Goal: Task Accomplishment & Management: Manage account settings

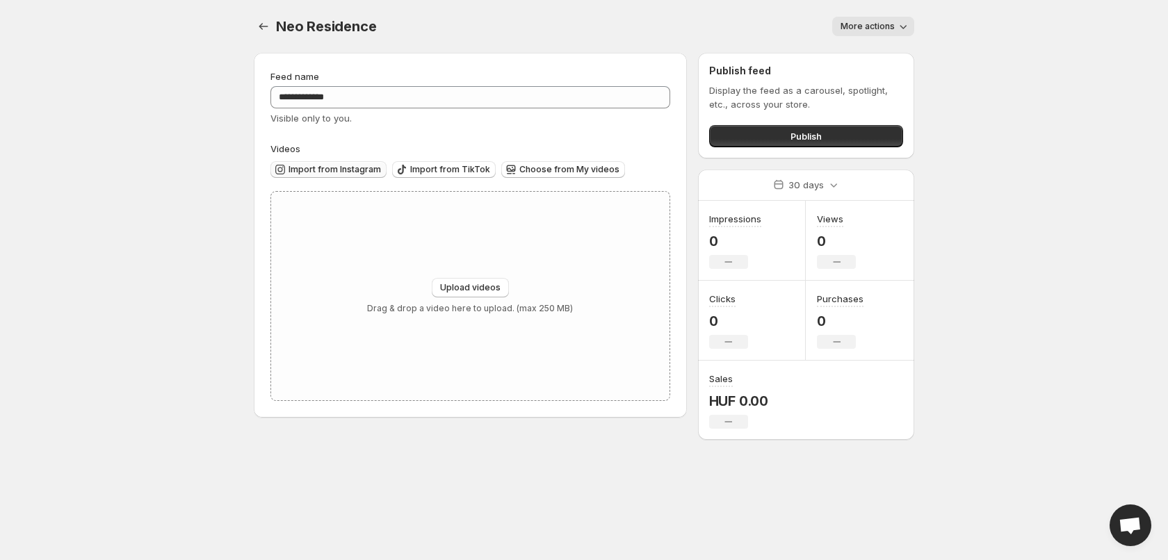
click at [328, 170] on span "Import from Instagram" at bounding box center [334, 169] width 92 height 11
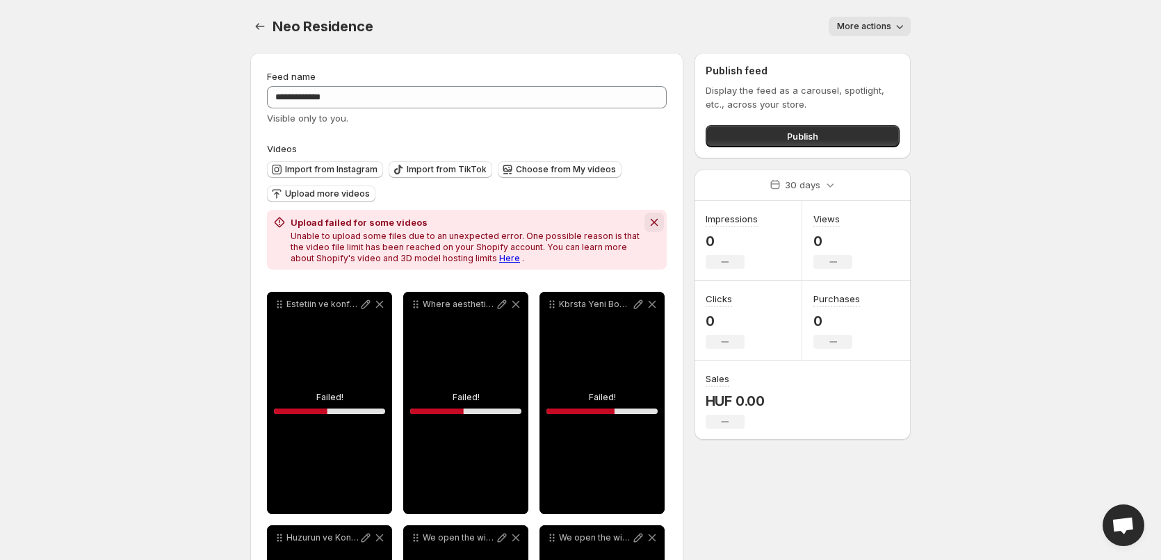
click at [651, 224] on icon "Dismiss notification" at bounding box center [654, 223] width 14 height 14
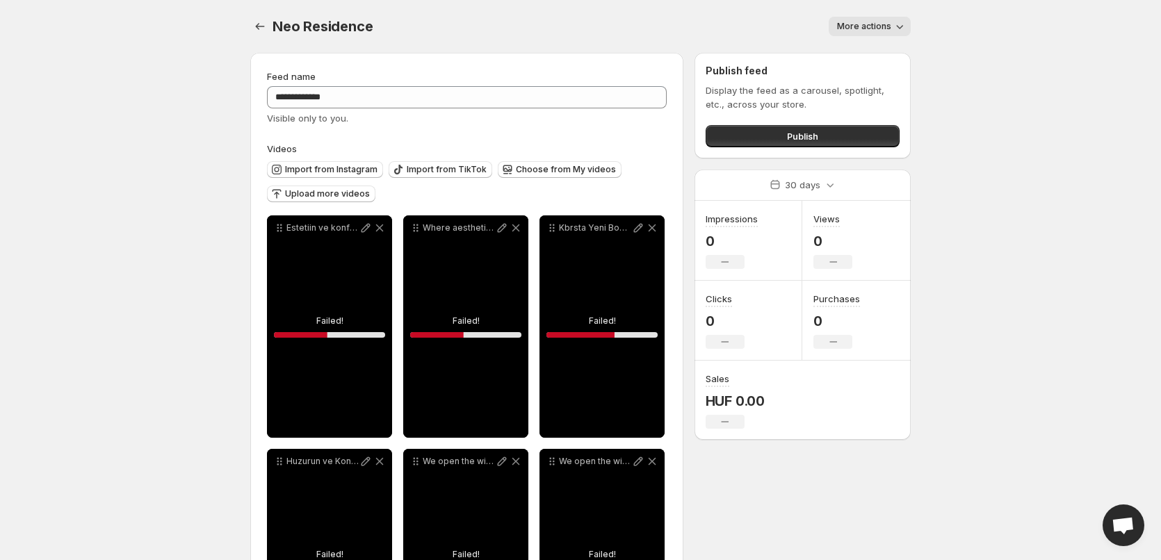
click at [317, 332] on div "Estetiin ve konforun bulutuu yer Neo Residence ile esiz lks ve tasarm yaayn Neo…" at bounding box center [329, 327] width 125 height 222
click at [373, 231] on icon at bounding box center [380, 228] width 14 height 14
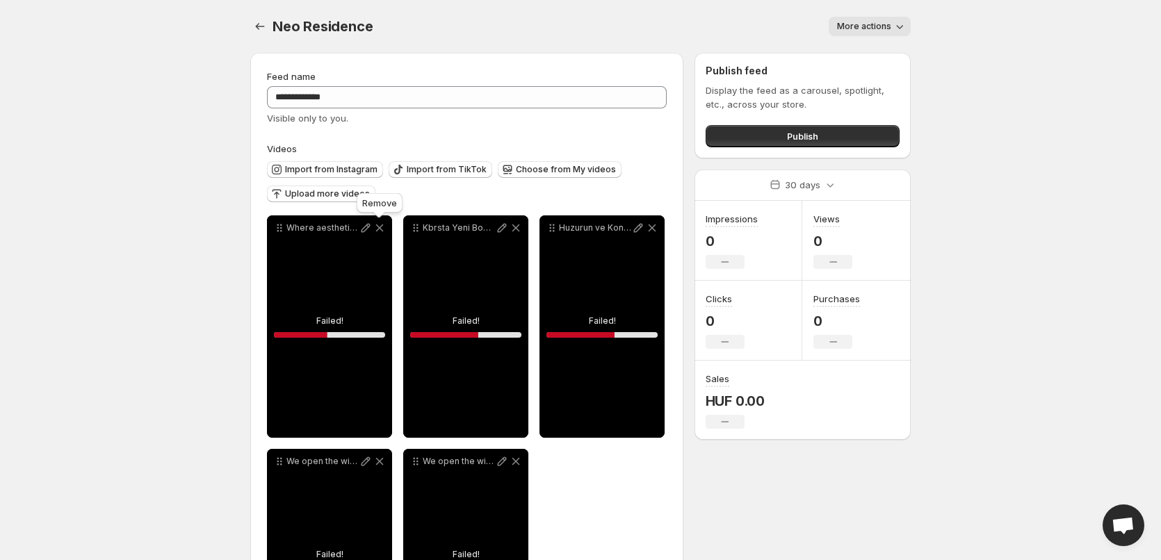
click at [373, 231] on icon at bounding box center [380, 228] width 14 height 14
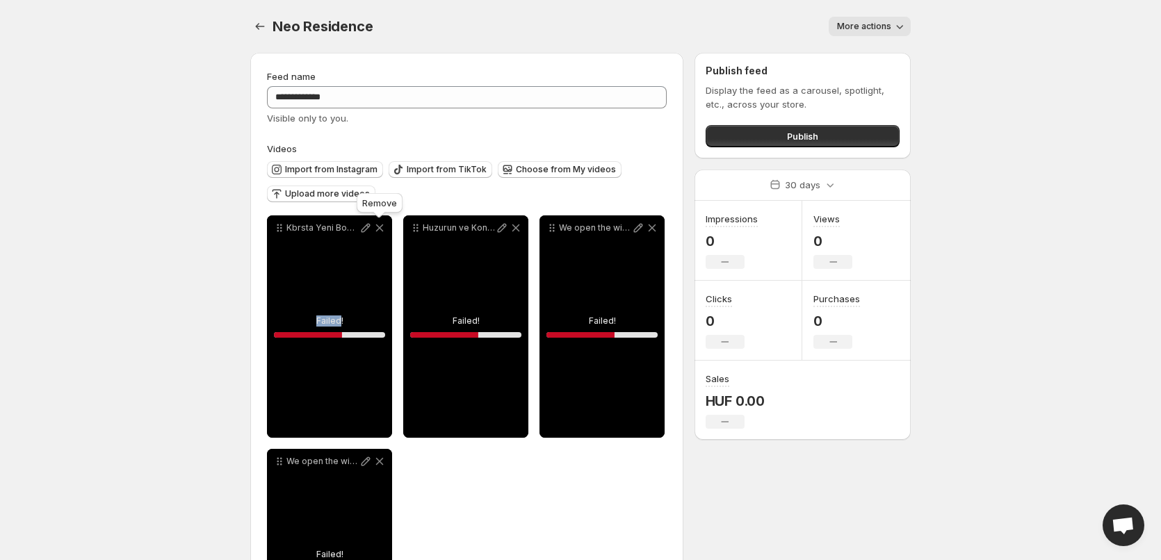
click at [373, 231] on icon at bounding box center [380, 228] width 14 height 14
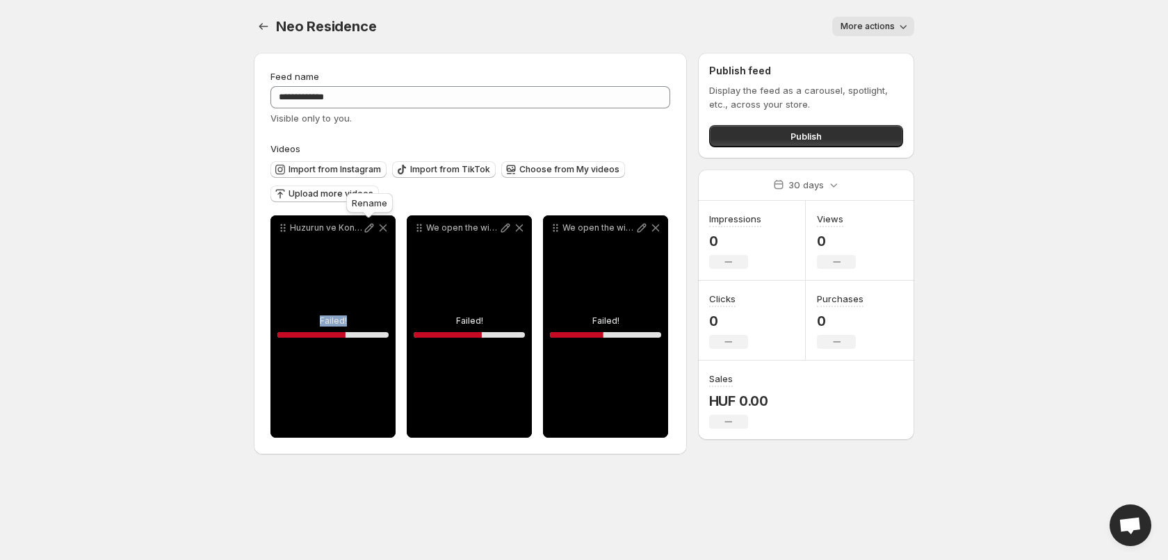
click at [373, 231] on icon at bounding box center [369, 228] width 14 height 14
type input "**********"
click at [389, 231] on icon at bounding box center [383, 228] width 14 height 14
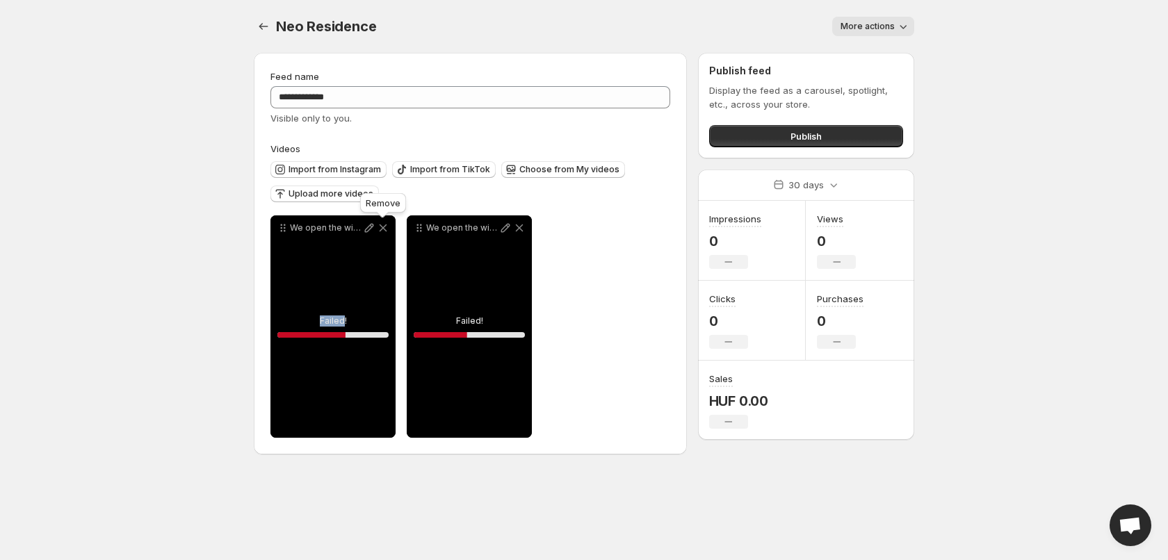
click at [389, 231] on icon at bounding box center [383, 228] width 14 height 14
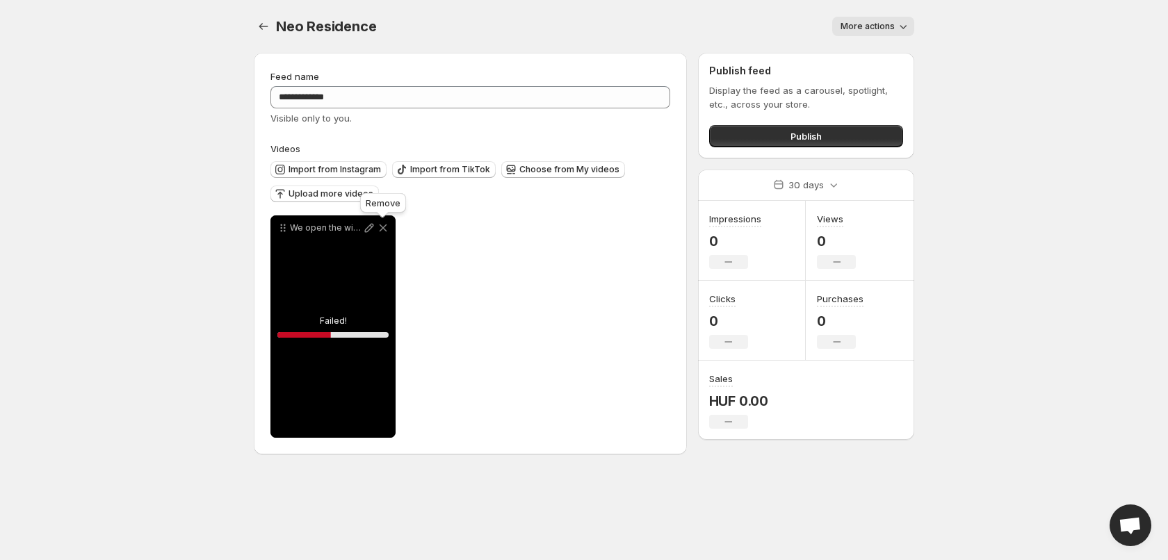
click at [389, 231] on icon at bounding box center [383, 228] width 14 height 14
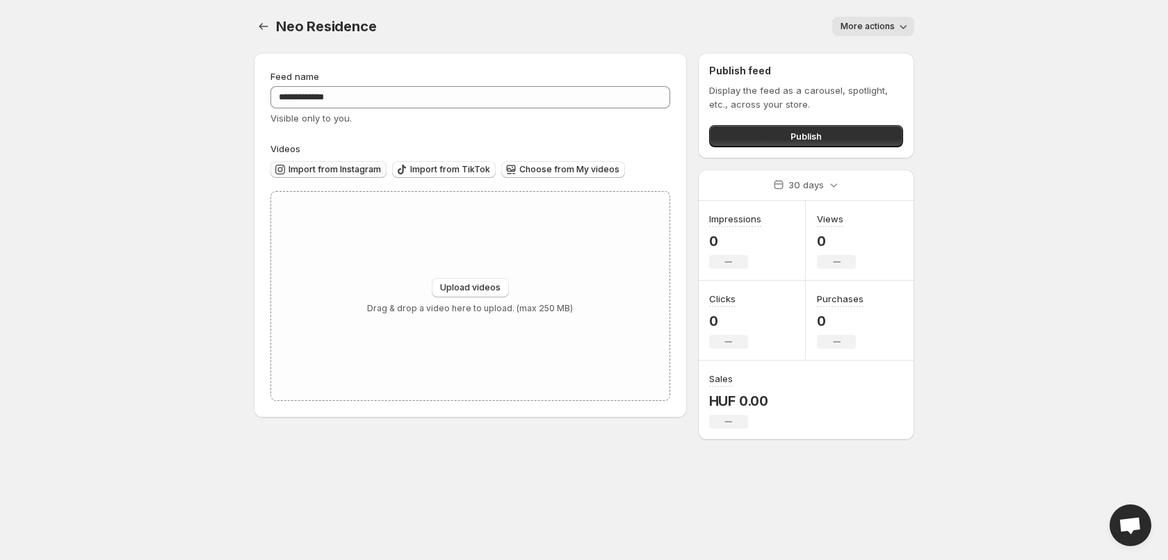
click at [334, 168] on span "Import from Instagram" at bounding box center [334, 169] width 92 height 11
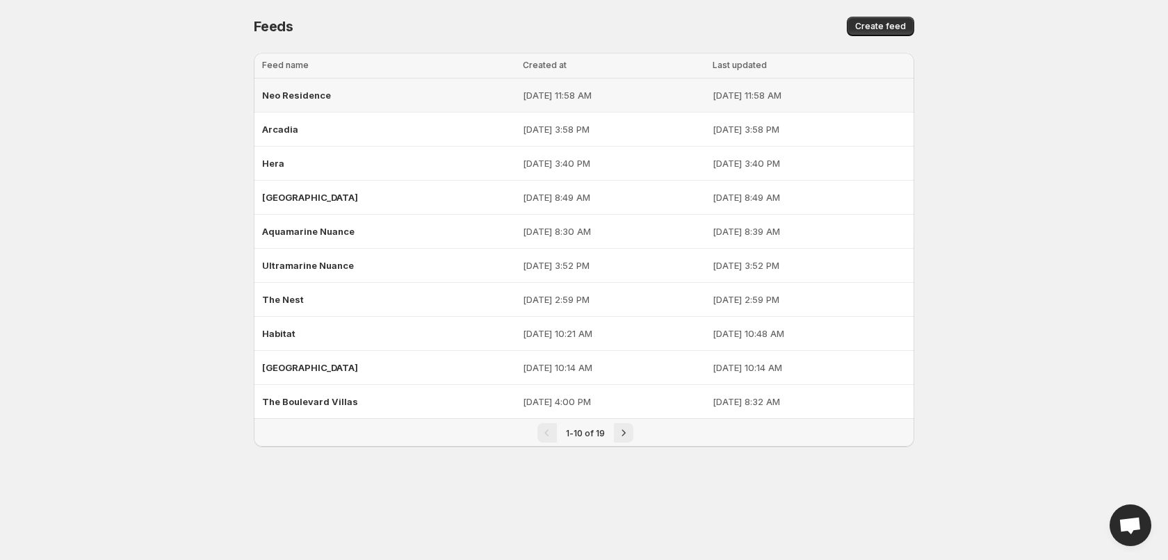
click at [339, 101] on div "Neo Residence" at bounding box center [388, 95] width 252 height 25
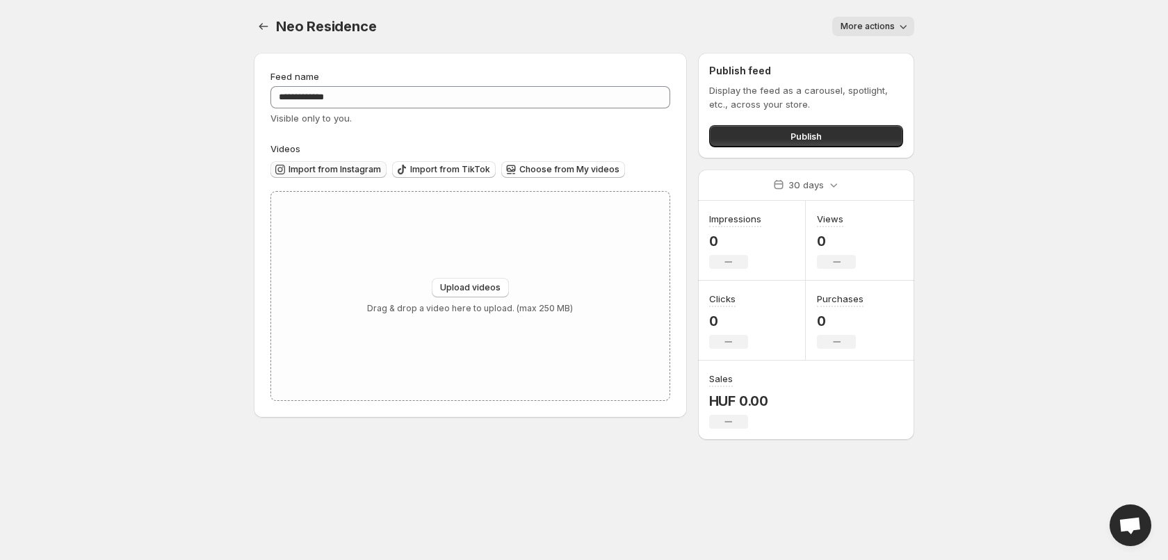
click at [339, 170] on span "Import from Instagram" at bounding box center [334, 169] width 92 height 11
click at [553, 175] on button "Choose from My videos" at bounding box center [563, 169] width 124 height 17
click at [340, 175] on button "Import from Instagram" at bounding box center [328, 169] width 116 height 17
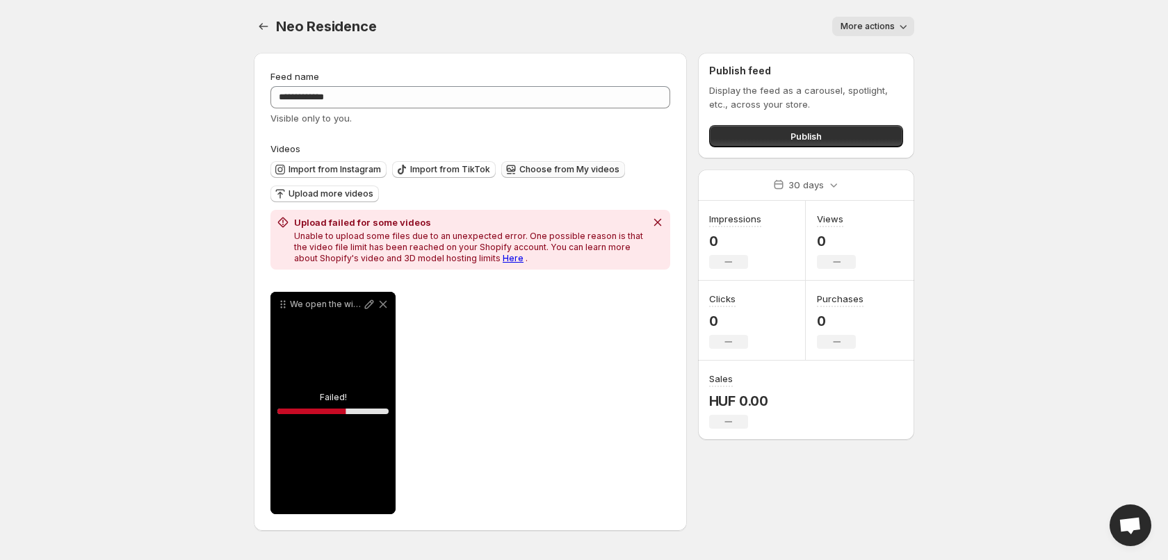
click at [563, 172] on span "Choose from My videos" at bounding box center [569, 169] width 100 height 11
click at [380, 306] on icon at bounding box center [383, 305] width 14 height 14
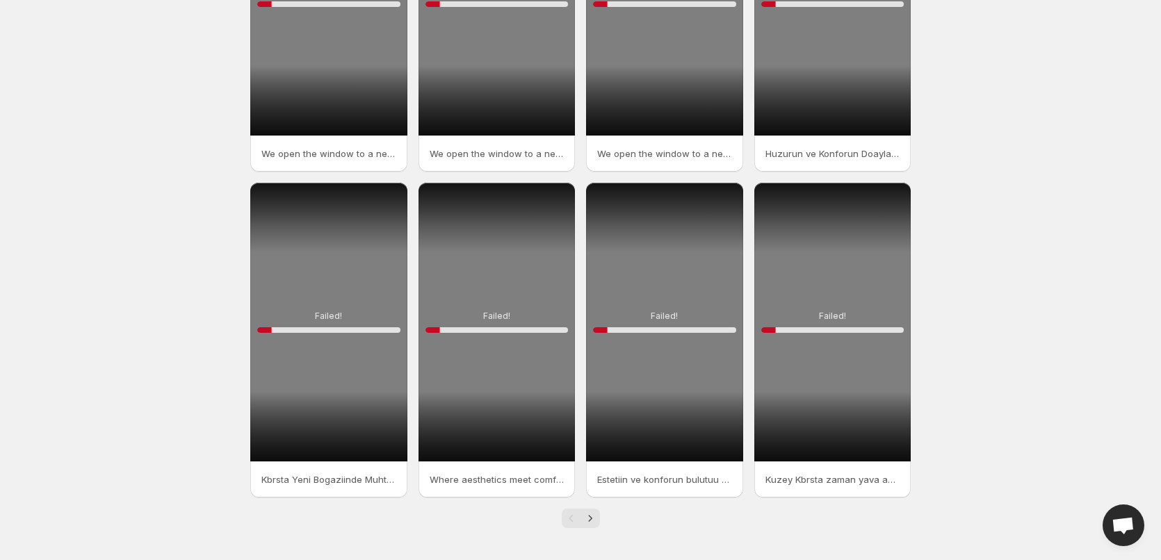
scroll to position [197, 0]
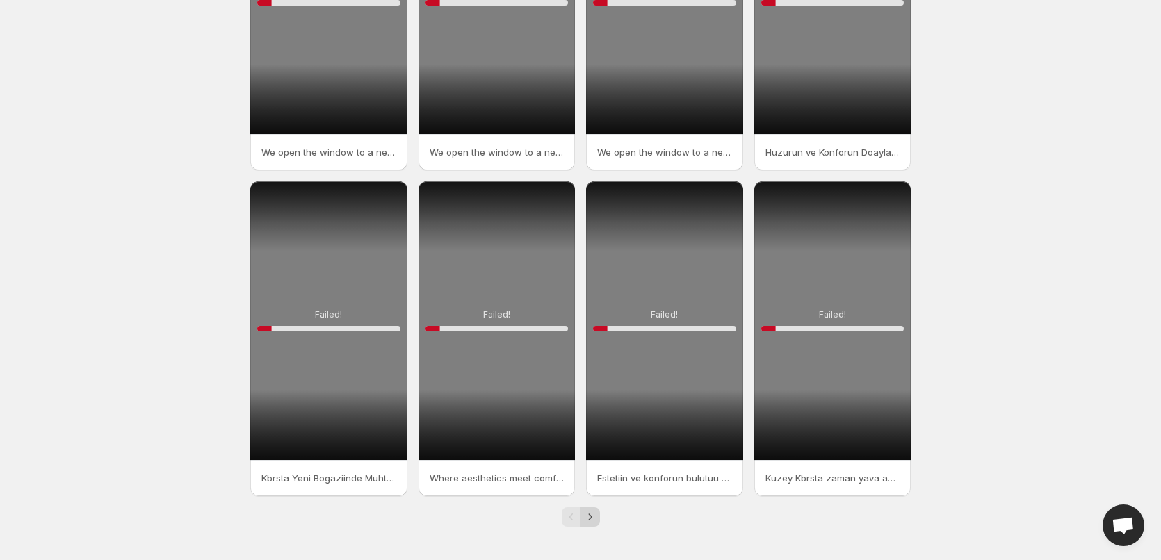
click at [594, 519] on icon "Next" at bounding box center [590, 517] width 14 height 14
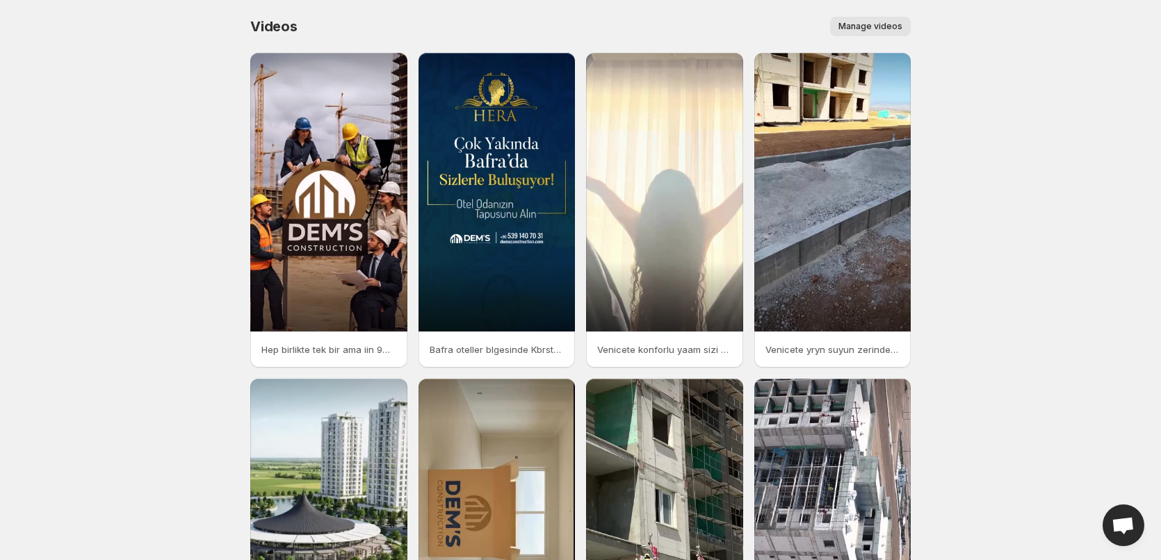
click at [859, 31] on span "Manage videos" at bounding box center [870, 26] width 64 height 11
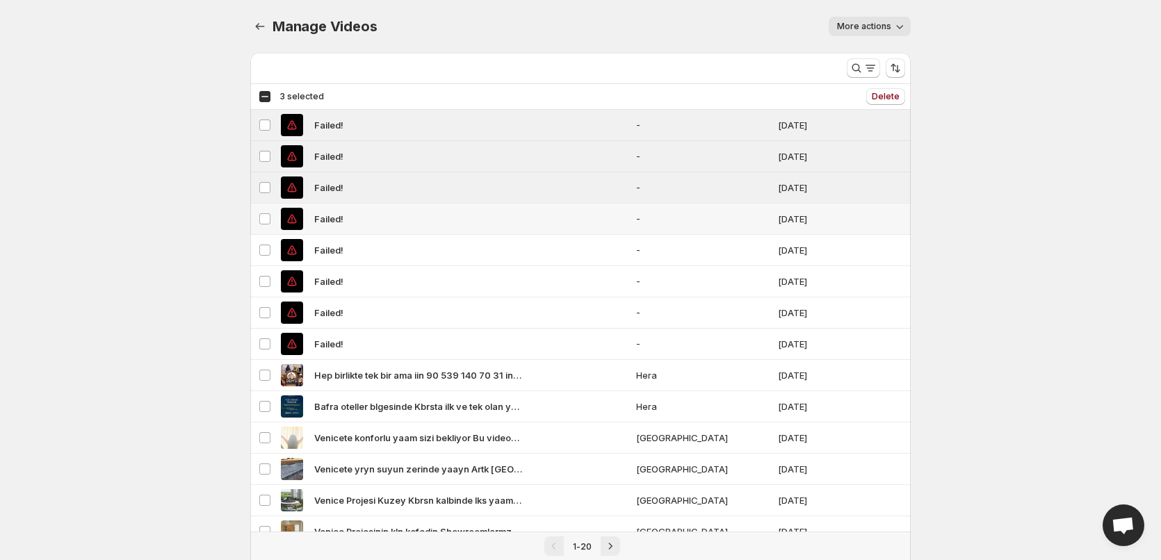
click at [263, 212] on td "Select video" at bounding box center [263, 219] width 26 height 31
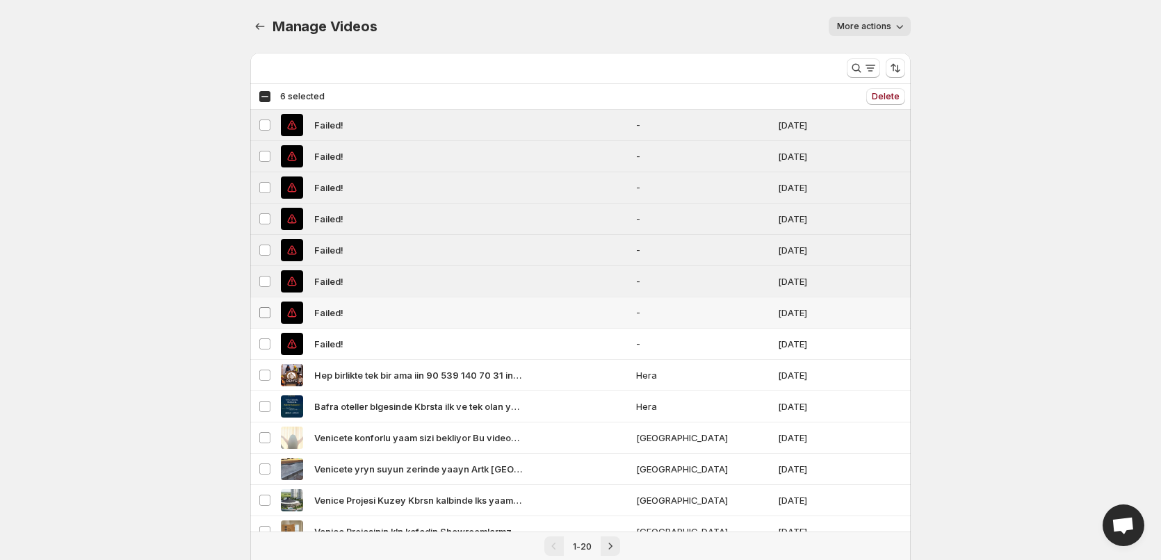
click at [263, 318] on span at bounding box center [265, 313] width 13 height 13
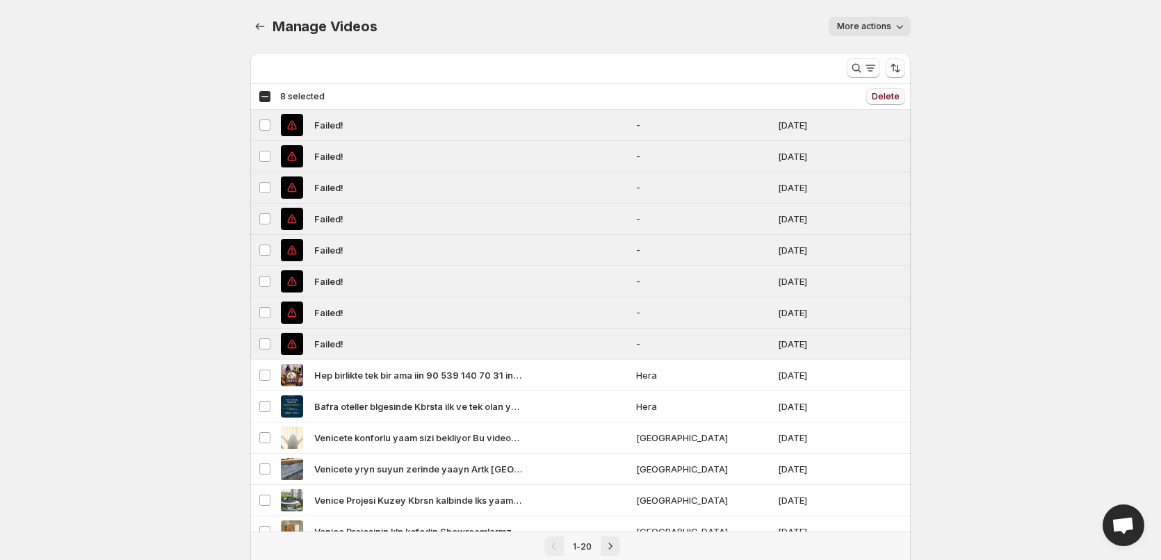
click at [884, 95] on span "Delete" at bounding box center [886, 96] width 28 height 11
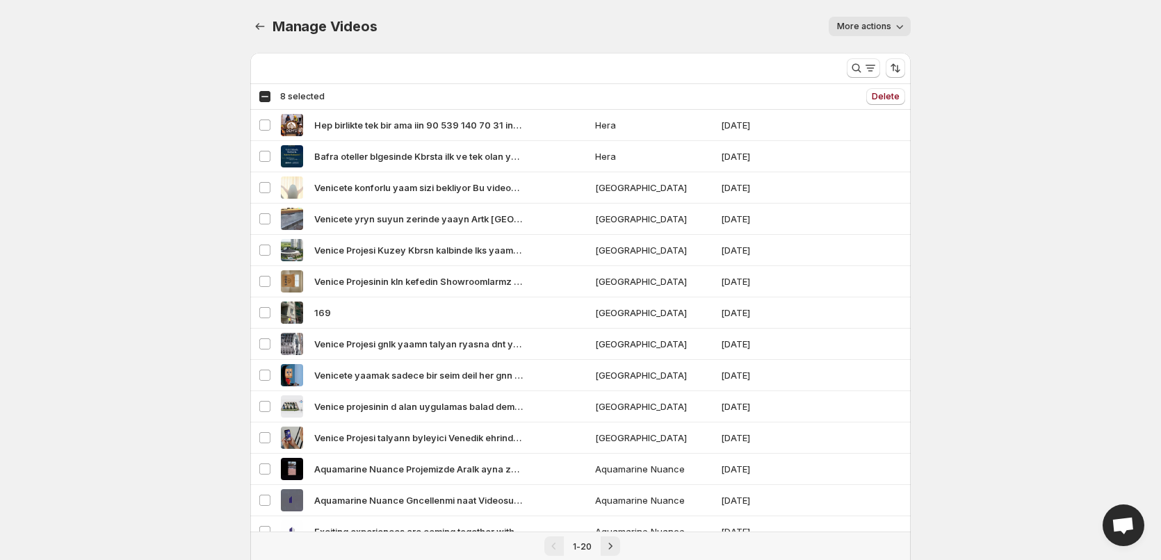
click at [296, 99] on span "8 selected" at bounding box center [302, 96] width 44 height 11
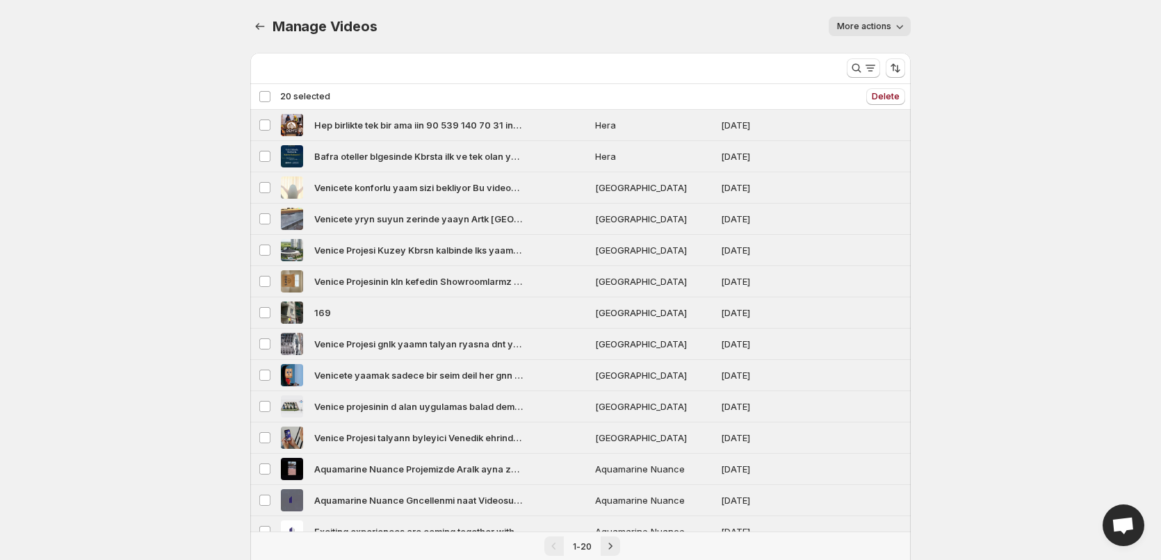
click at [296, 99] on span "20 selected" at bounding box center [305, 96] width 50 height 11
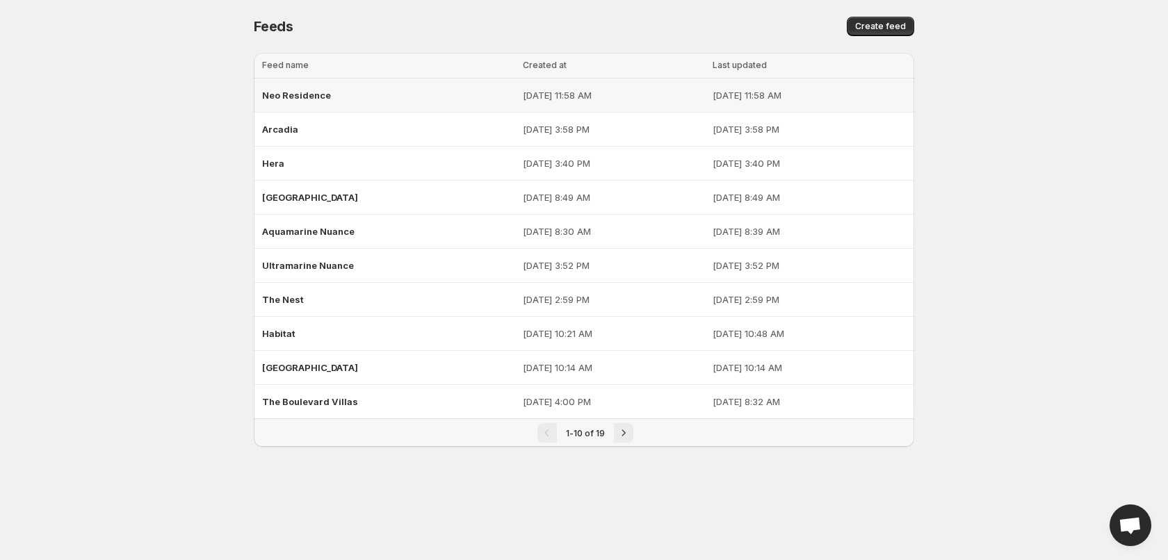
click at [414, 94] on div "Neo Residence" at bounding box center [388, 95] width 252 height 25
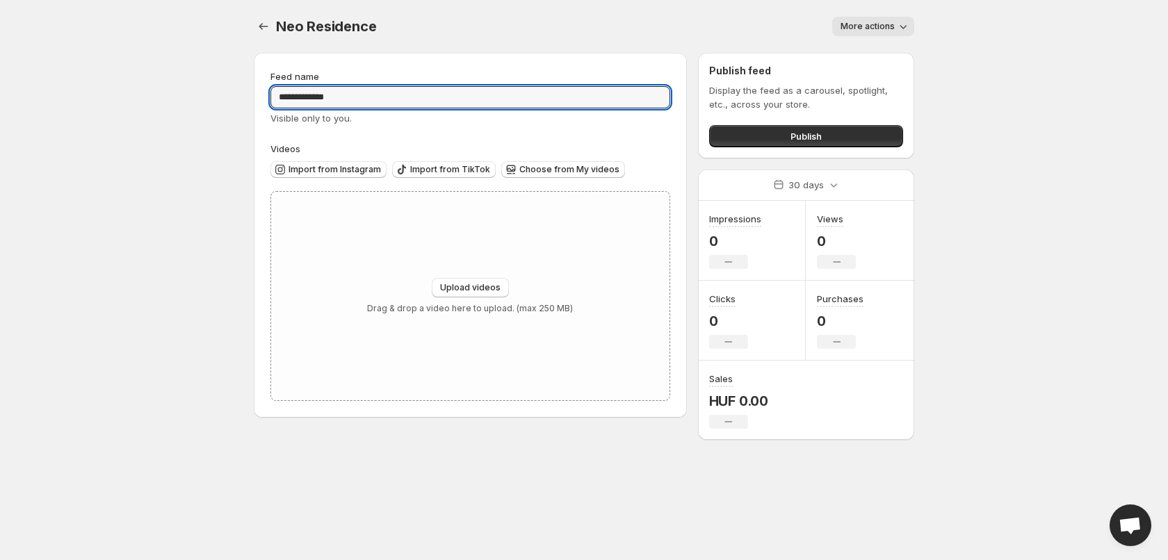
click at [414, 94] on input "**********" at bounding box center [470, 97] width 400 height 22
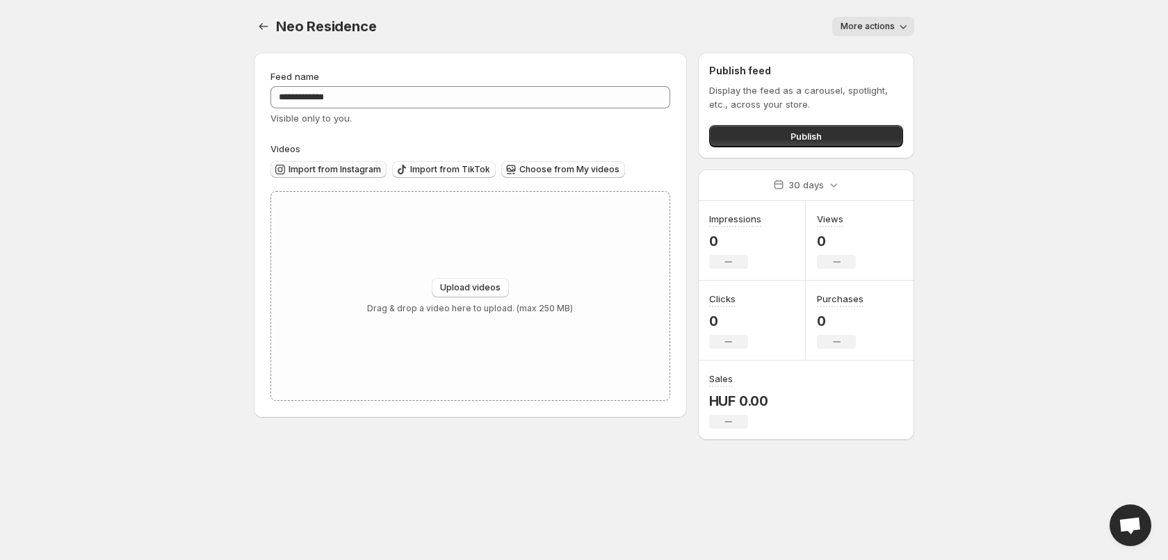
click at [350, 176] on button "Import from Instagram" at bounding box center [328, 169] width 116 height 17
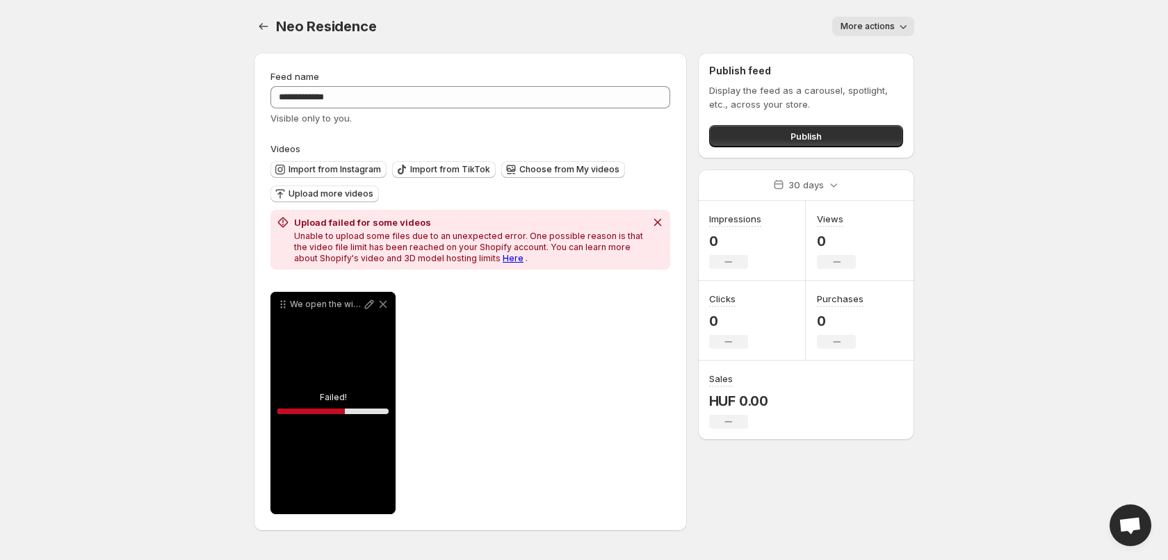
click at [503, 259] on link "Here" at bounding box center [513, 258] width 21 height 10
click at [382, 310] on icon at bounding box center [383, 305] width 14 height 14
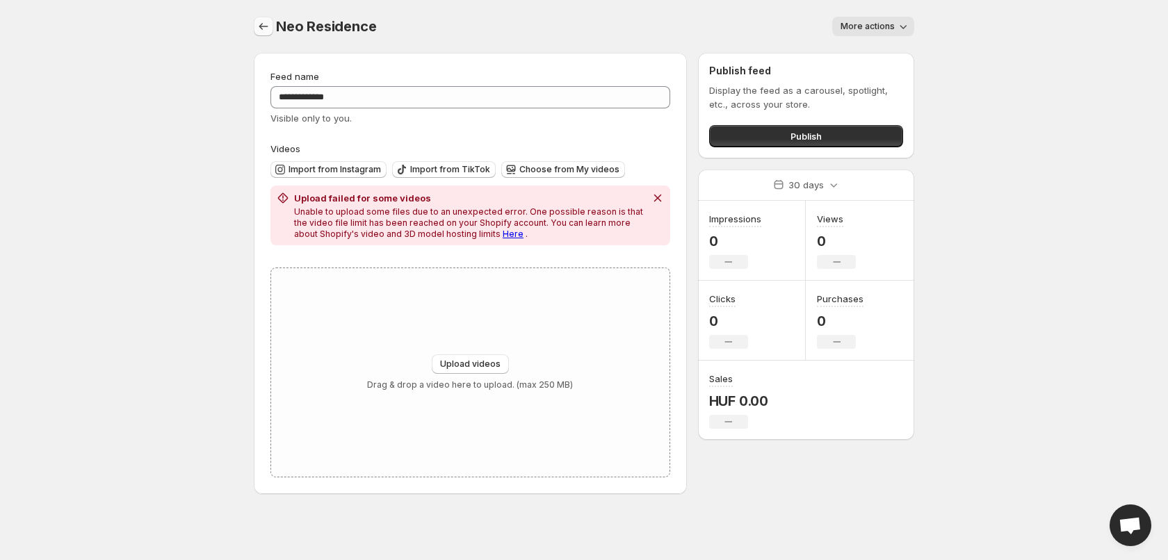
click at [265, 25] on icon "Settings" at bounding box center [264, 26] width 14 height 14
click at [261, 24] on icon "Settings" at bounding box center [264, 26] width 14 height 14
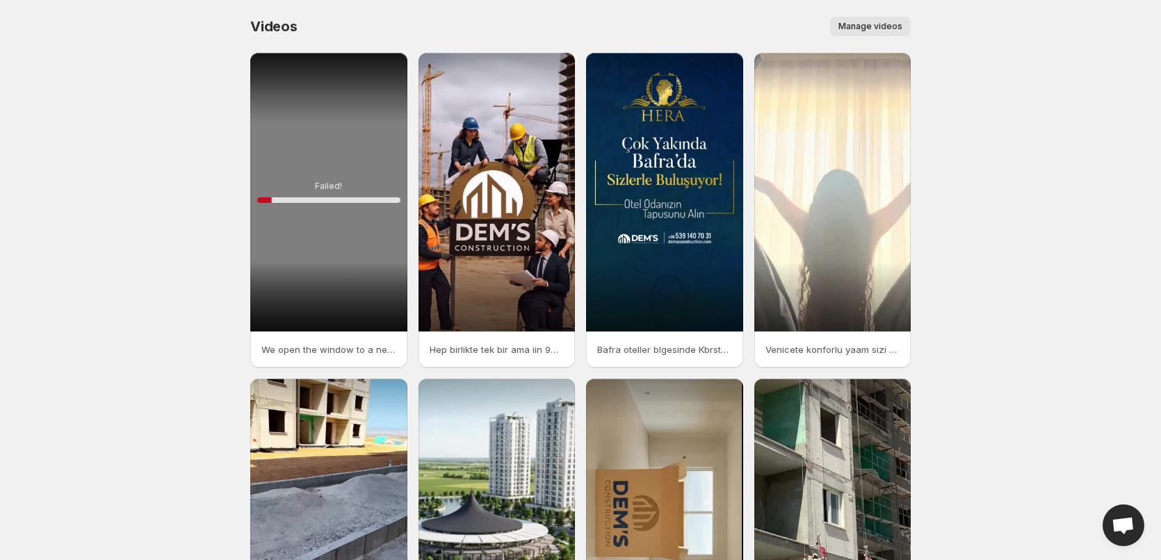
click at [873, 20] on button "Manage videos" at bounding box center [870, 26] width 81 height 19
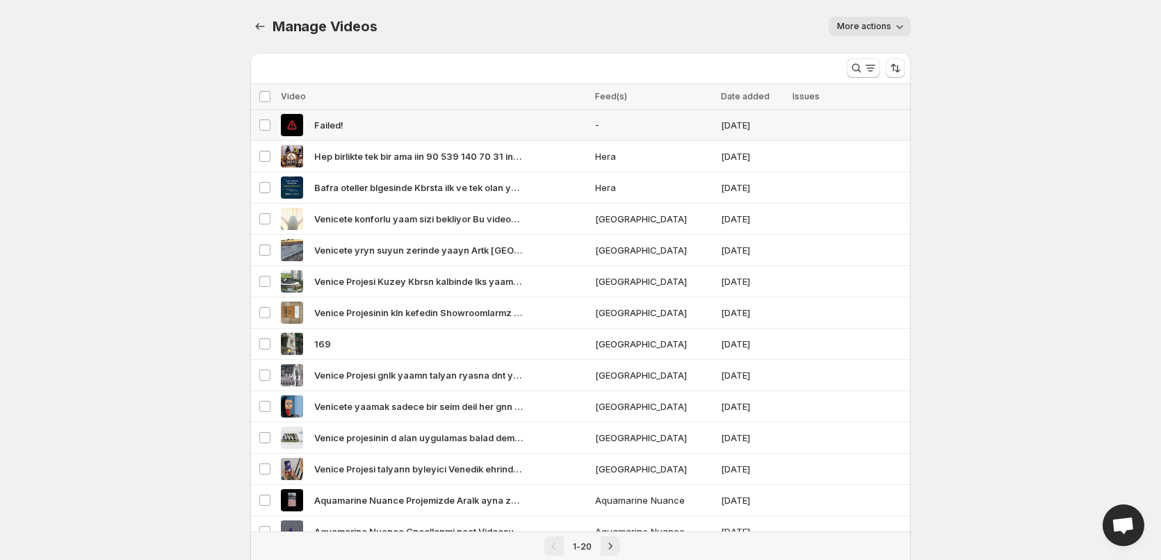
click at [339, 129] on span "Failed!" at bounding box center [328, 125] width 29 height 14
click at [886, 97] on span "Delete" at bounding box center [886, 96] width 28 height 11
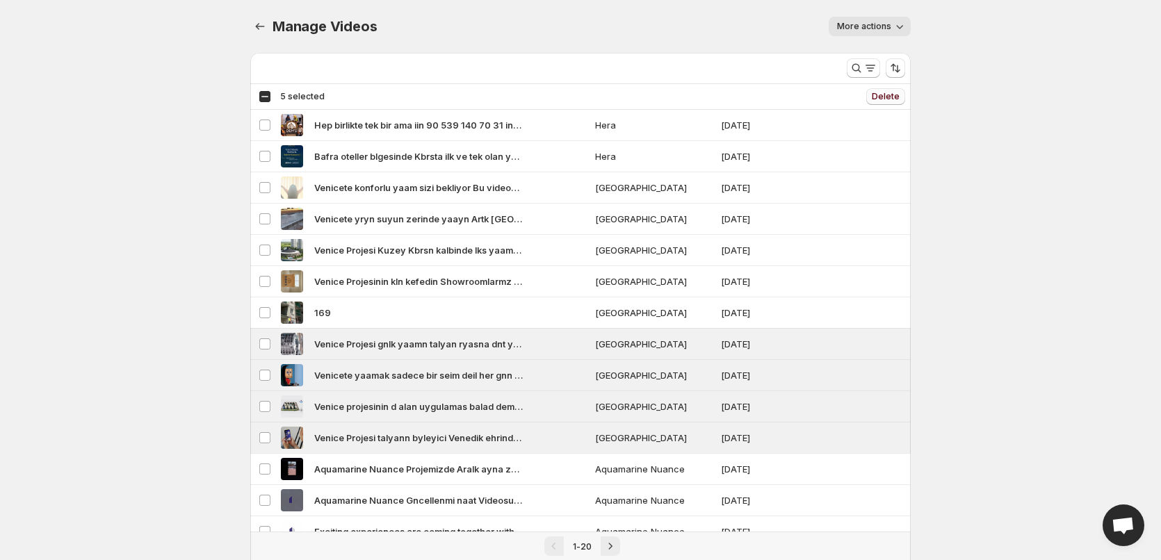
click at [896, 96] on span "Delete" at bounding box center [886, 96] width 28 height 11
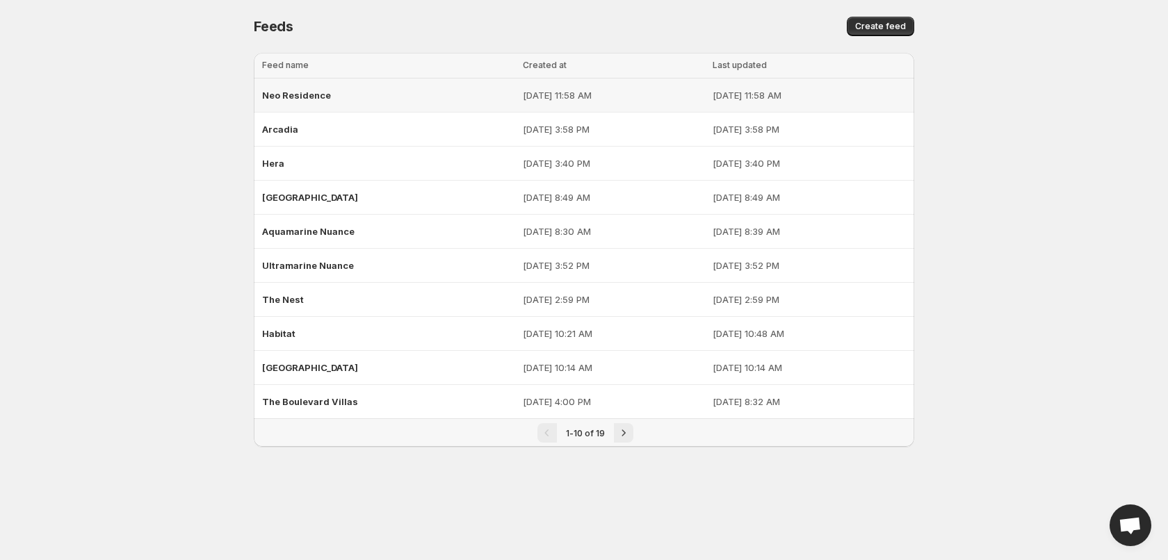
click at [328, 89] on div "Neo Residence" at bounding box center [388, 95] width 252 height 25
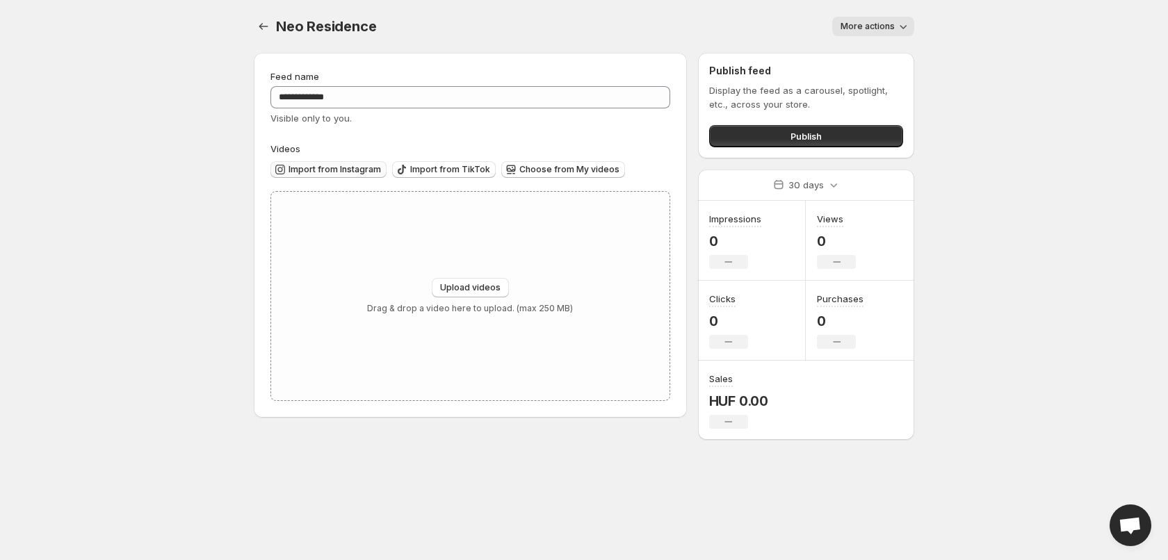
click at [356, 171] on span "Import from Instagram" at bounding box center [334, 169] width 92 height 11
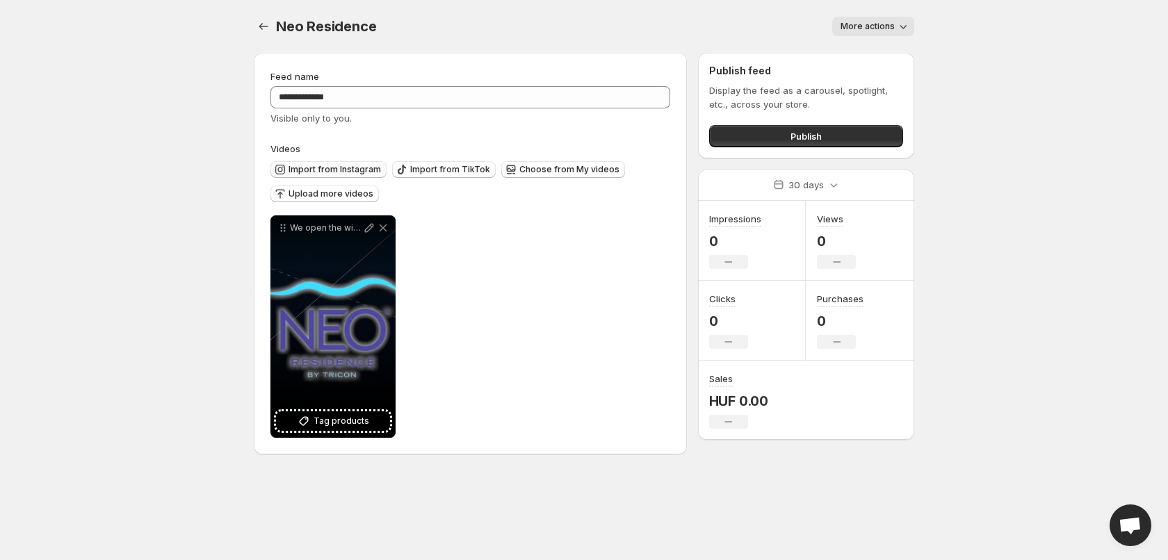
click at [319, 171] on span "Import from Instagram" at bounding box center [334, 169] width 92 height 11
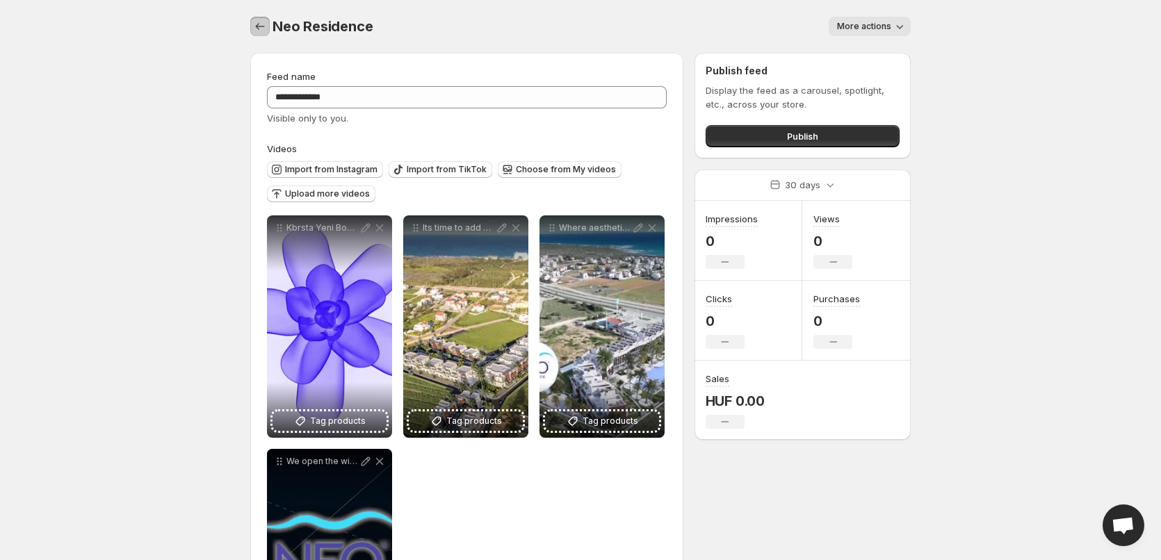
click at [261, 29] on icon "Settings" at bounding box center [260, 26] width 14 height 14
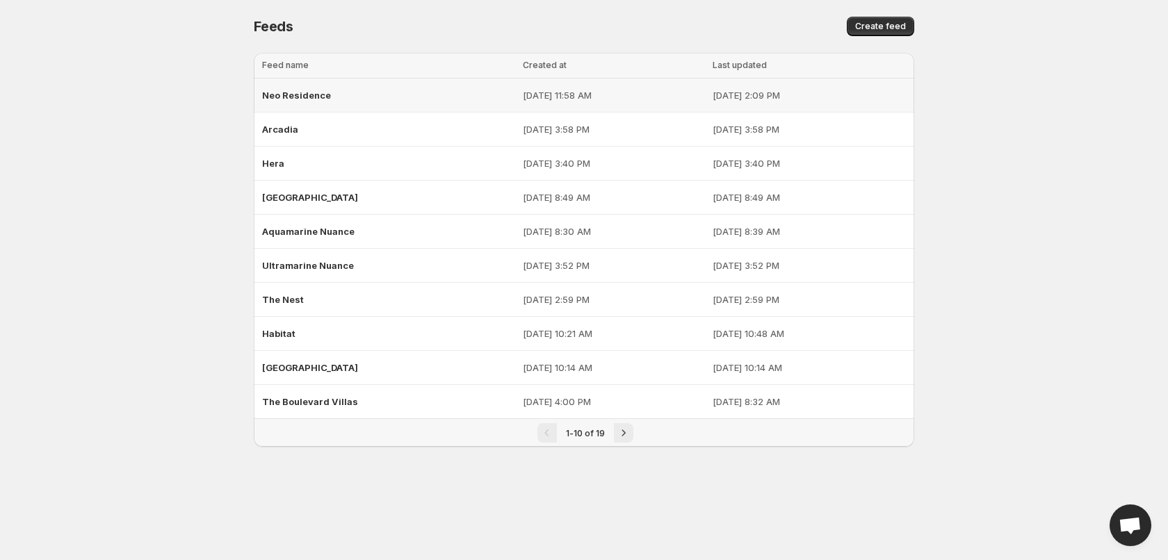
click at [340, 86] on div "Neo Residence" at bounding box center [388, 95] width 252 height 25
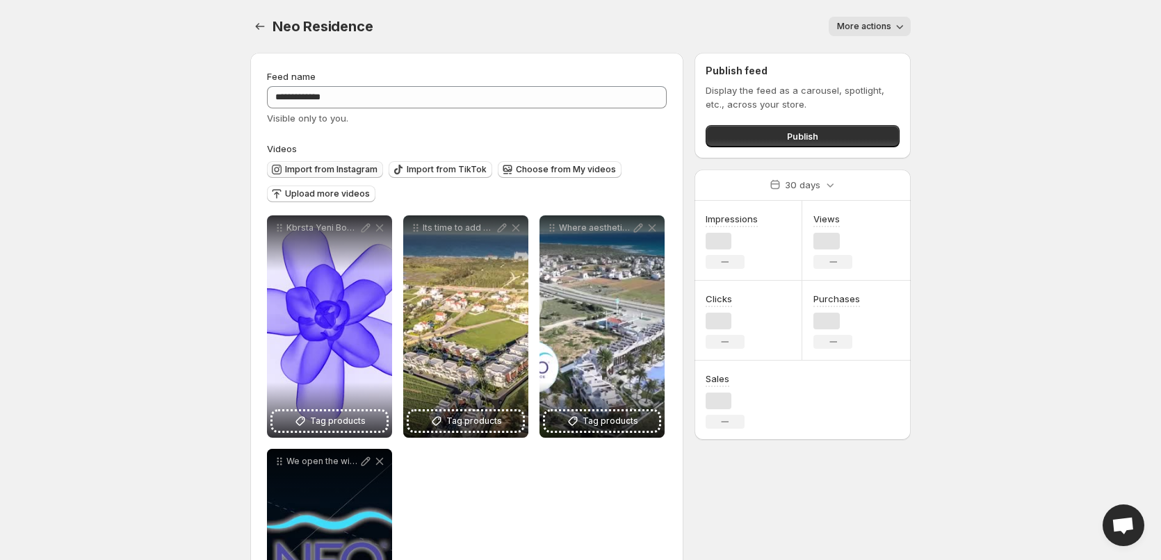
click at [335, 168] on span "Import from Instagram" at bounding box center [331, 169] width 92 height 11
